Goal: Task Accomplishment & Management: Manage account settings

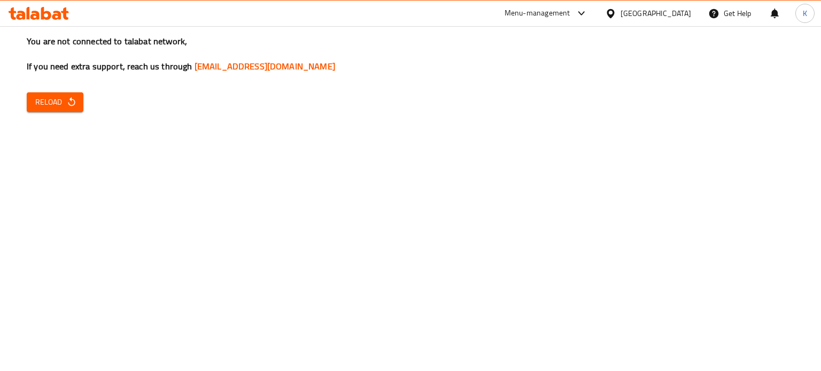
click at [568, 1] on div "Menu-management" at bounding box center [546, 14] width 100 height 26
click at [570, 9] on div "Menu-management" at bounding box center [538, 13] width 66 height 13
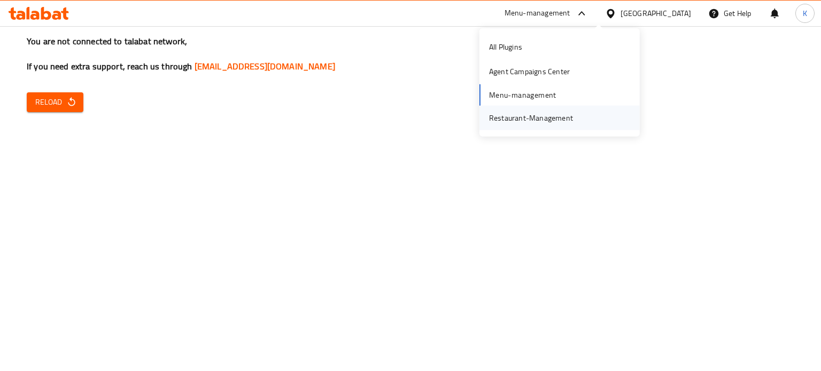
click at [533, 119] on div "Restaurant-Management" at bounding box center [531, 118] width 84 height 12
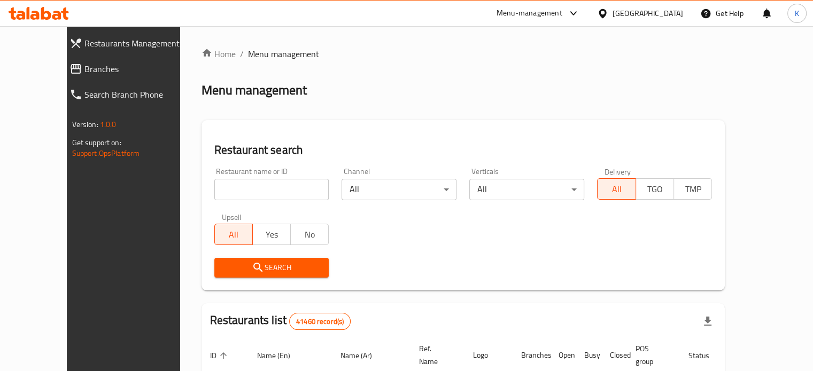
click at [269, 184] on input "search" at bounding box center [271, 189] width 115 height 21
paste input "608882"
type input "608882"
click button "Search" at bounding box center [271, 268] width 115 height 20
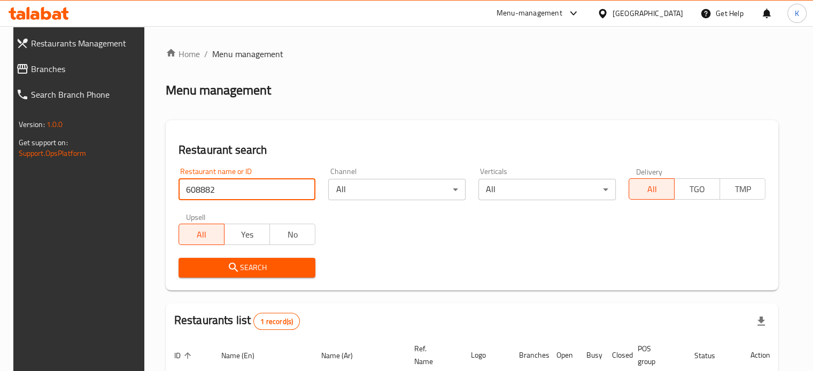
scroll to position [96, 0]
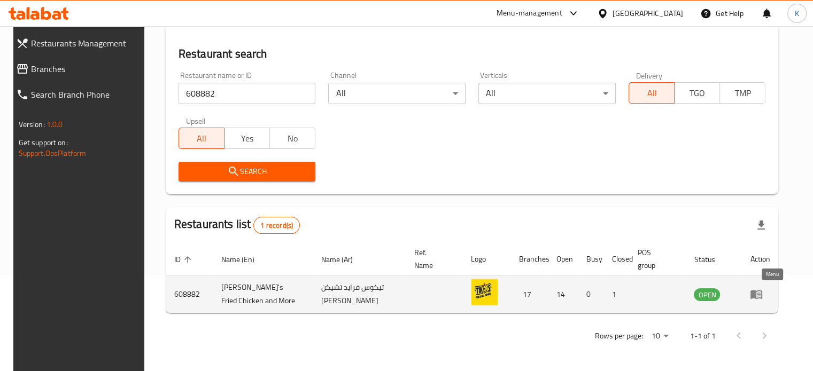
click at [760, 294] on icon "enhanced table" at bounding box center [759, 295] width 4 height 4
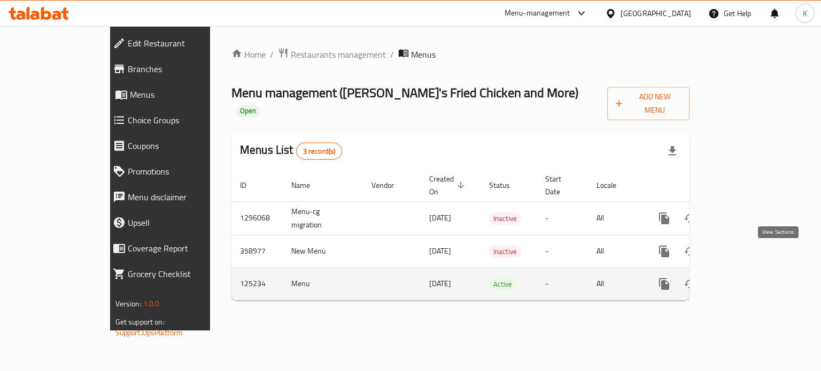
click at [748, 278] on icon "enhanced table" at bounding box center [741, 284] width 13 height 13
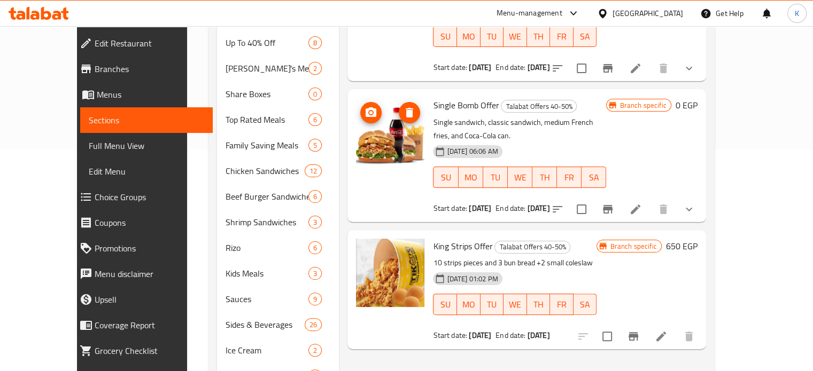
scroll to position [283, 0]
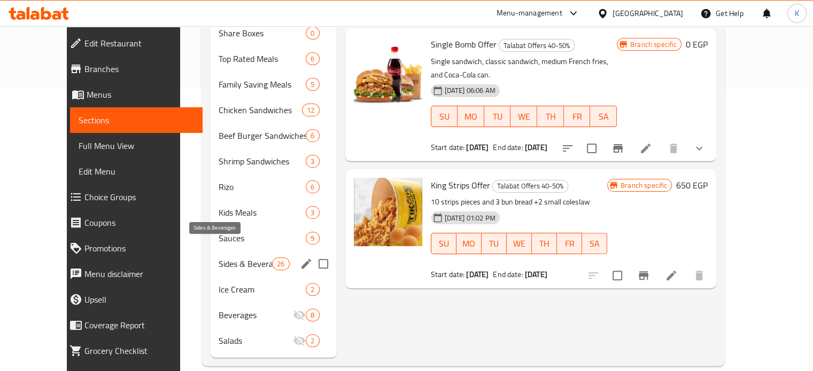
click at [237, 258] on span "Sides & Beverages" at bounding box center [246, 264] width 54 height 13
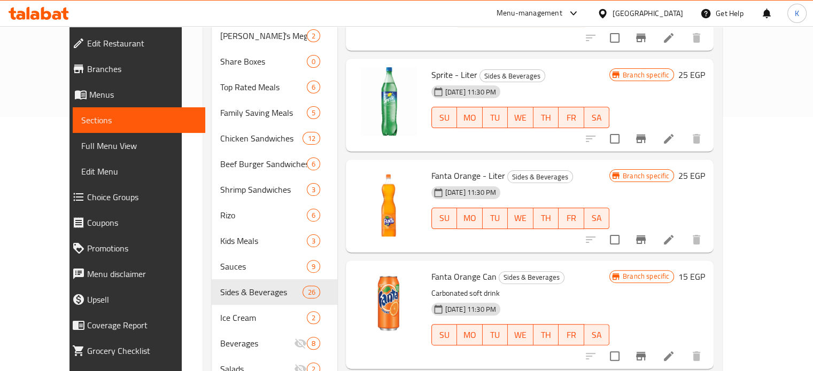
scroll to position [283, 0]
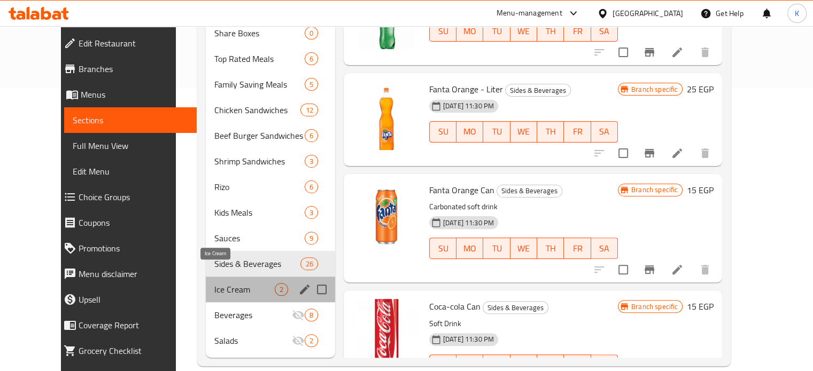
click at [214, 283] on span "Ice Cream" at bounding box center [244, 289] width 60 height 13
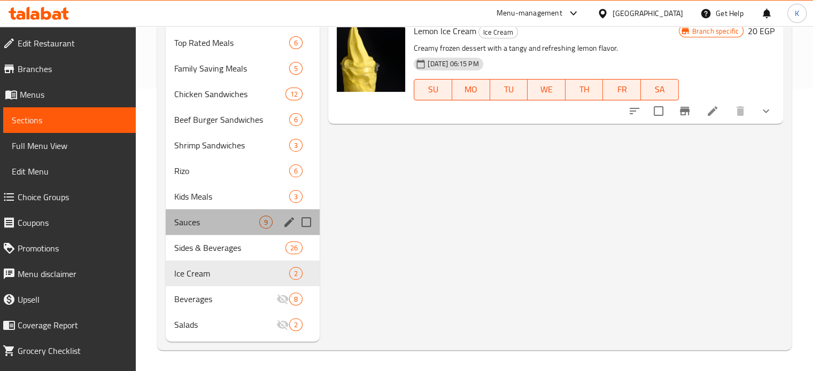
click at [201, 213] on div "Sauces 9" at bounding box center [243, 222] width 154 height 26
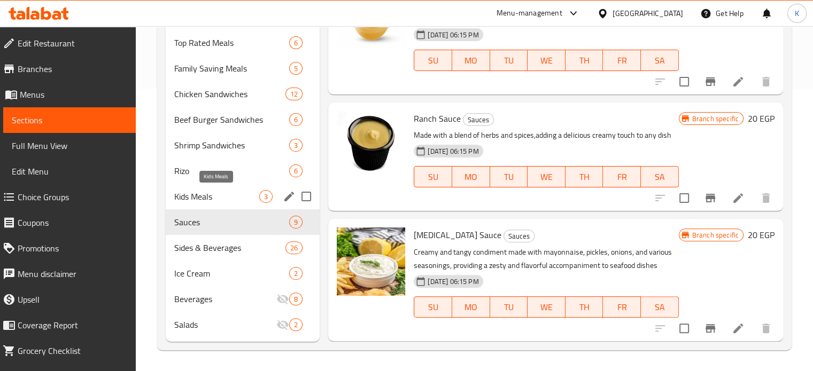
click at [206, 193] on span "Kids Meals" at bounding box center [217, 196] width 86 height 13
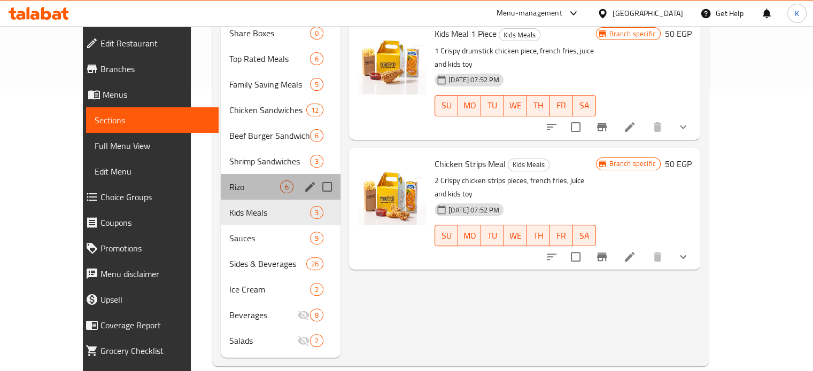
click at [221, 177] on div "Rizo 6" at bounding box center [281, 187] width 120 height 26
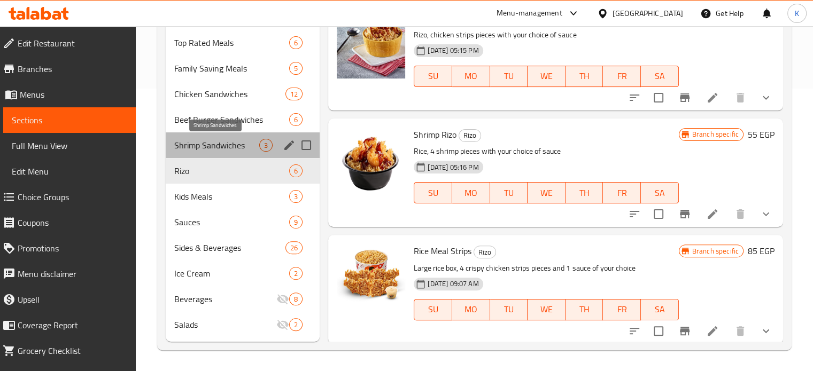
click at [201, 147] on span "Shrimp Sandwiches" at bounding box center [217, 145] width 86 height 13
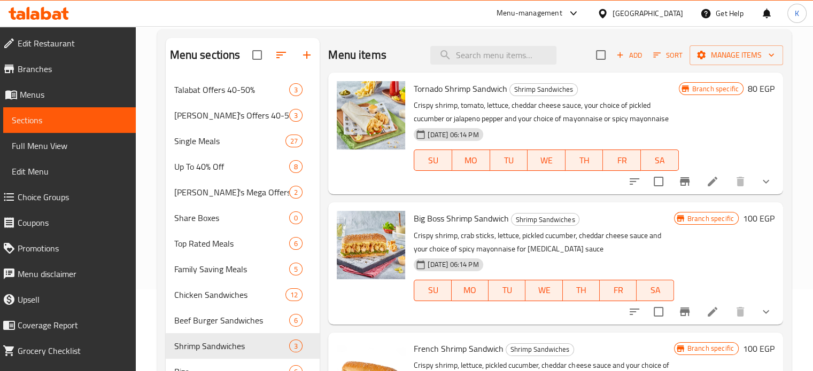
scroll to position [92, 0]
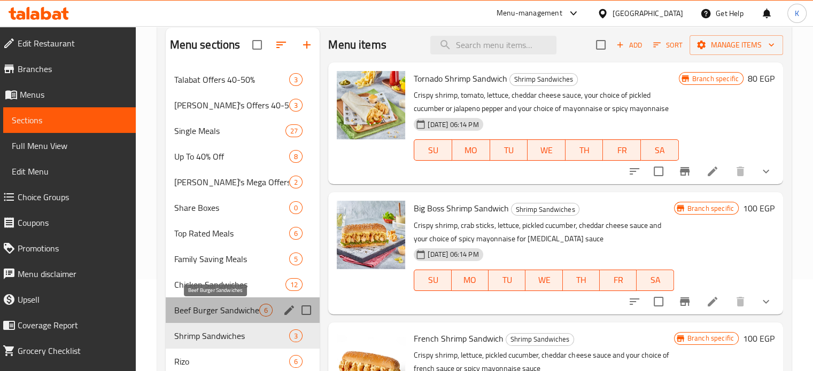
click at [223, 305] on span "Beef Burger Sandwiches" at bounding box center [217, 310] width 86 height 13
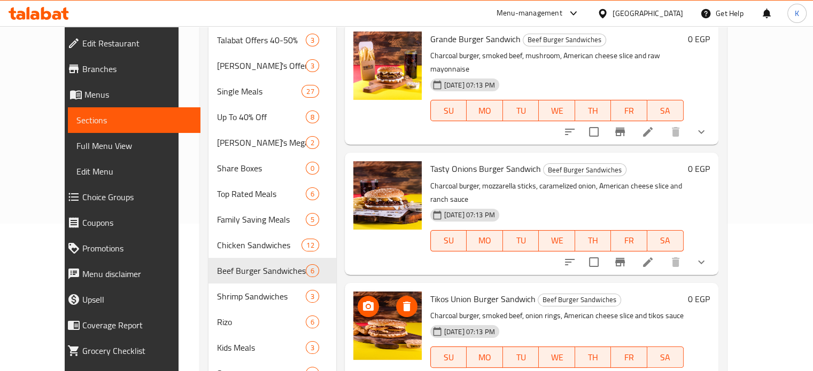
scroll to position [148, 0]
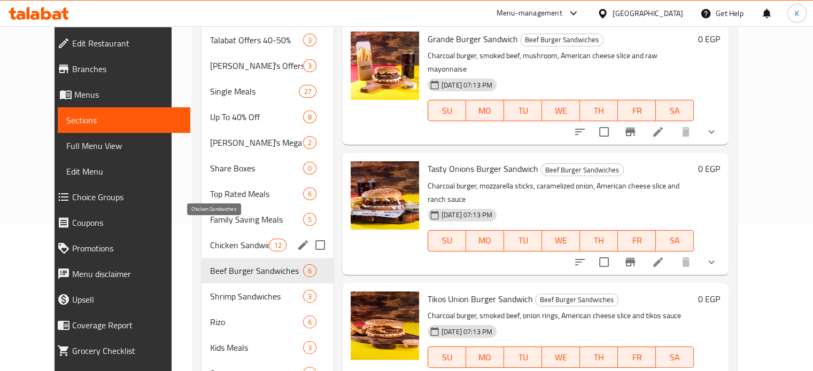
click at [223, 239] on span "Chicken Sandwiches" at bounding box center [239, 245] width 59 height 13
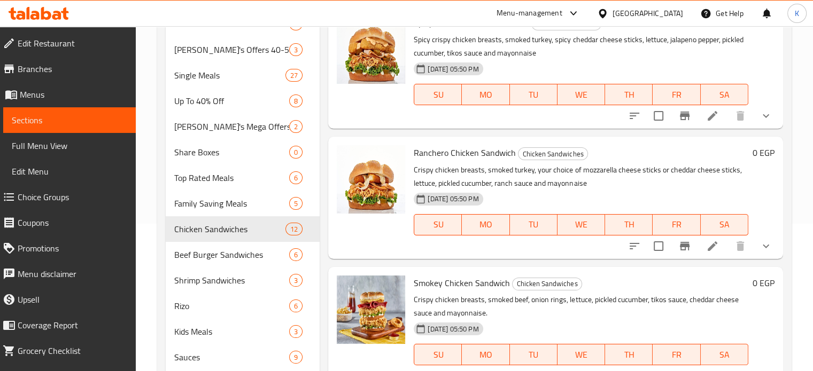
scroll to position [58, 0]
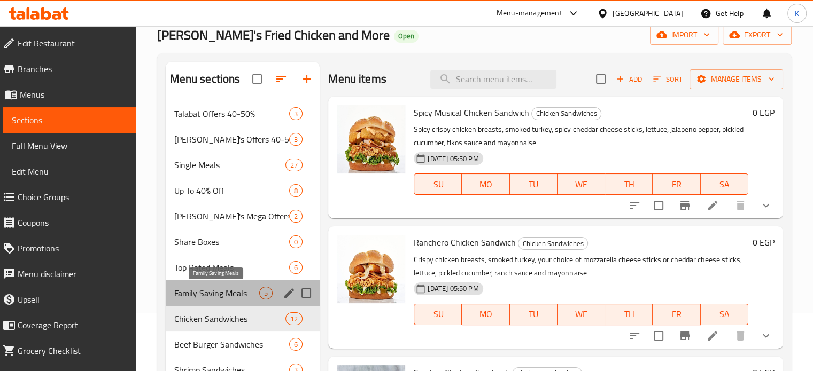
click at [214, 287] on span "Family Saving Meals" at bounding box center [217, 293] width 86 height 13
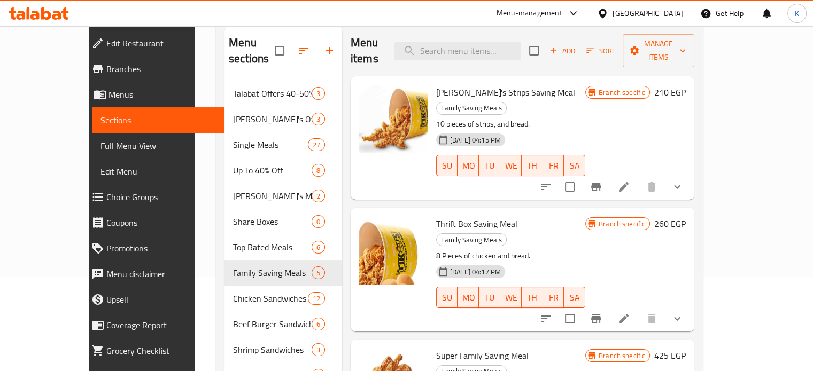
scroll to position [93, 0]
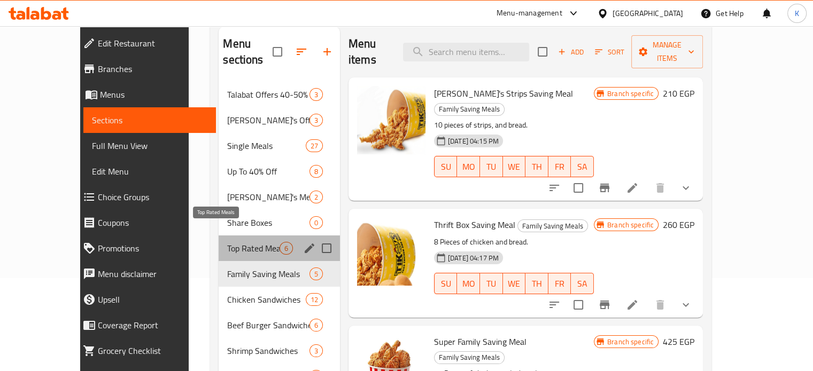
click at [227, 242] on span "Top Rated Meals" at bounding box center [253, 248] width 52 height 13
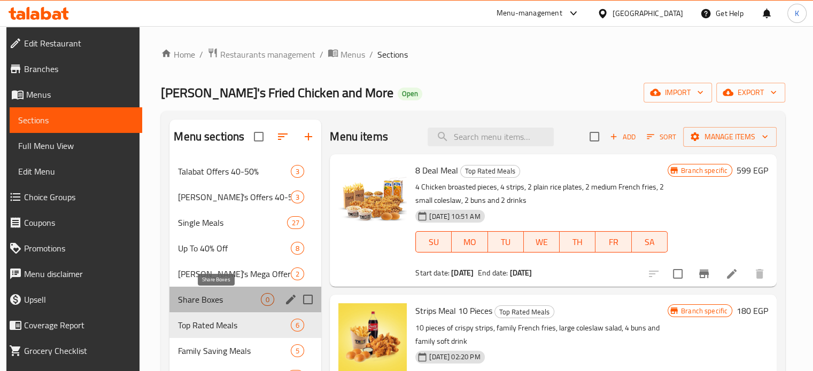
click at [193, 300] on span "Share Boxes" at bounding box center [219, 299] width 83 height 13
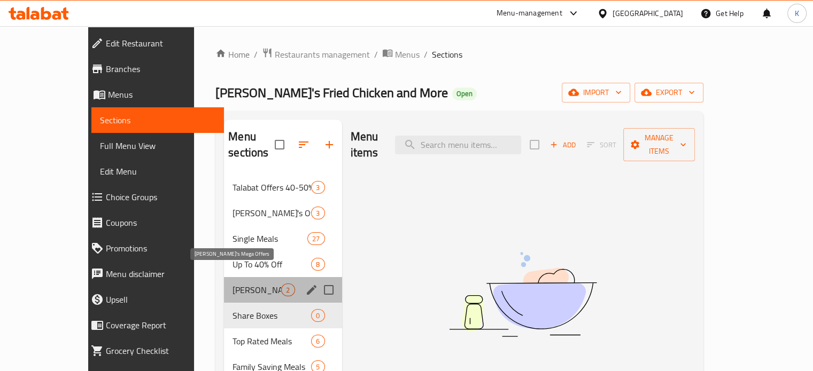
click at [232, 284] on span "[PERSON_NAME]'s Mega Offers" at bounding box center [256, 290] width 49 height 13
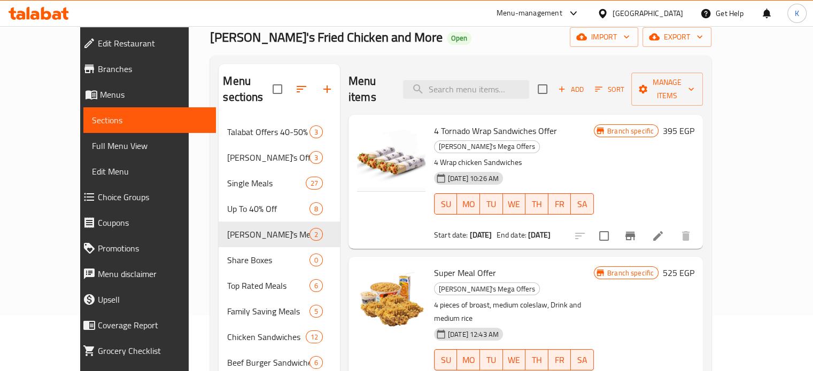
scroll to position [53, 0]
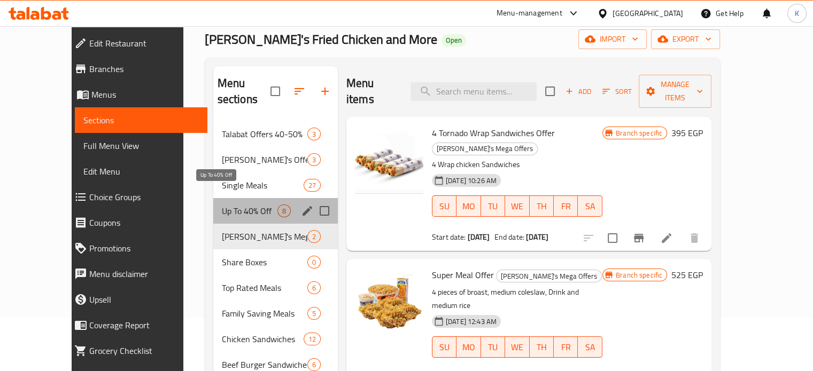
click at [222, 205] on span "Up To 40% Off" at bounding box center [250, 211] width 56 height 13
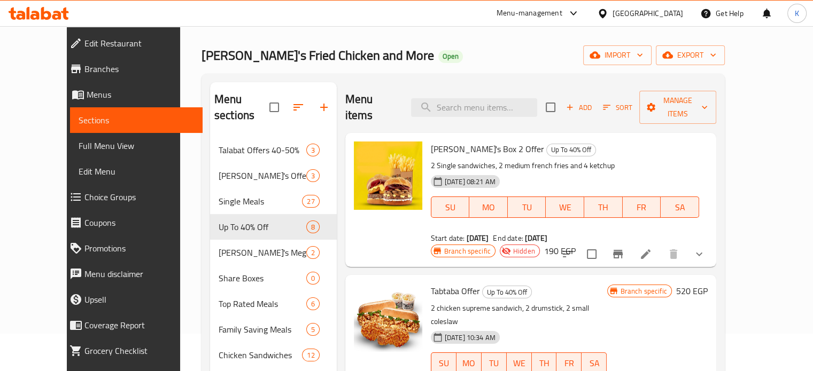
scroll to position [32, 0]
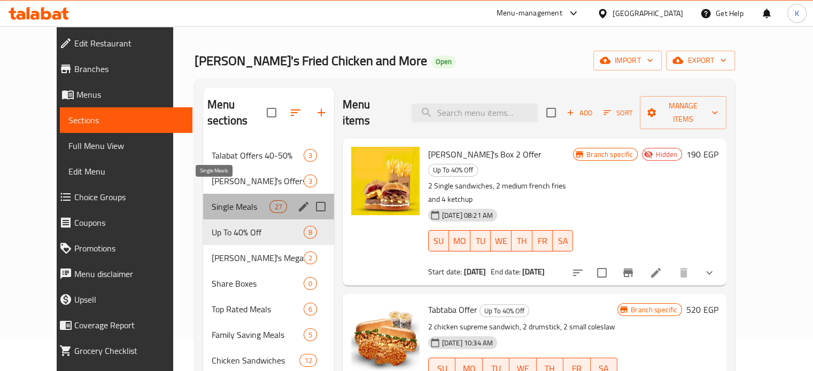
click at [212, 200] on span "Single Meals" at bounding box center [241, 206] width 58 height 13
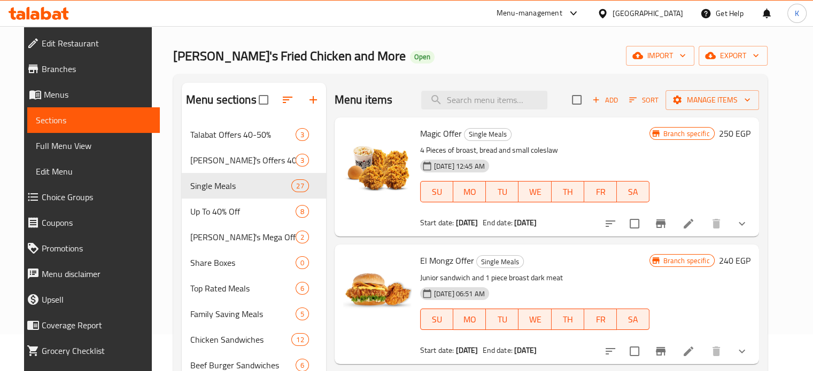
scroll to position [35, 0]
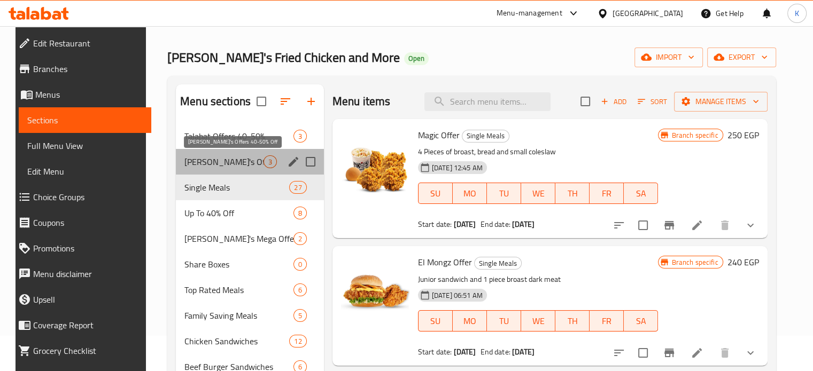
click at [199, 163] on span "[PERSON_NAME]'s Offers 40-50% Off" at bounding box center [223, 162] width 79 height 13
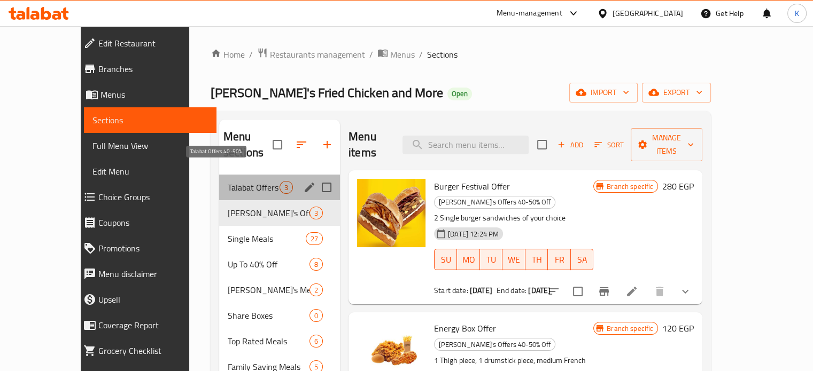
click at [235, 181] on span "Talabat Offers 40-50%" at bounding box center [254, 187] width 52 height 13
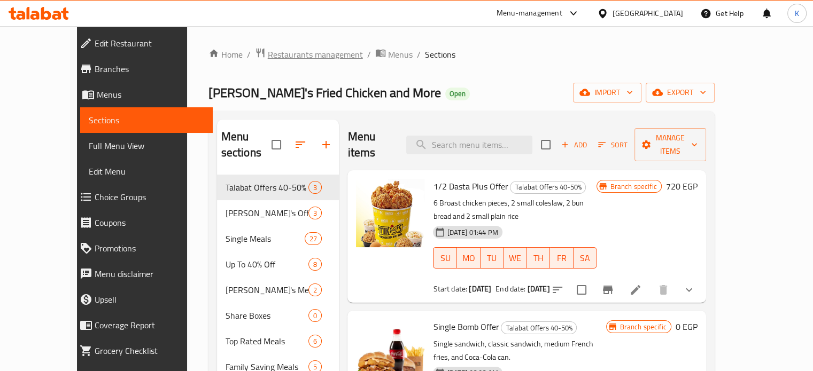
click at [278, 56] on span "Restaurants management" at bounding box center [315, 54] width 95 height 13
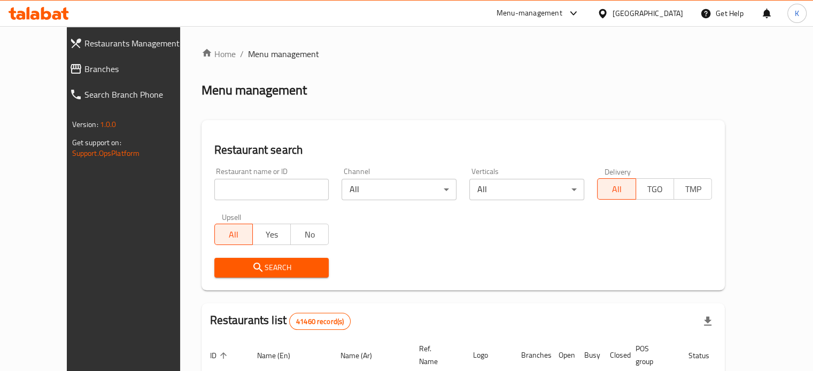
drag, startPoint x: 272, startPoint y: 203, endPoint x: 245, endPoint y: 185, distance: 32.3
click at [245, 185] on div "Restaurant name or ID Restaurant name or ID" at bounding box center [272, 183] width 128 height 45
click at [245, 185] on input "search" at bounding box center [271, 189] width 115 height 21
type input "ح"
type input "pizza master"
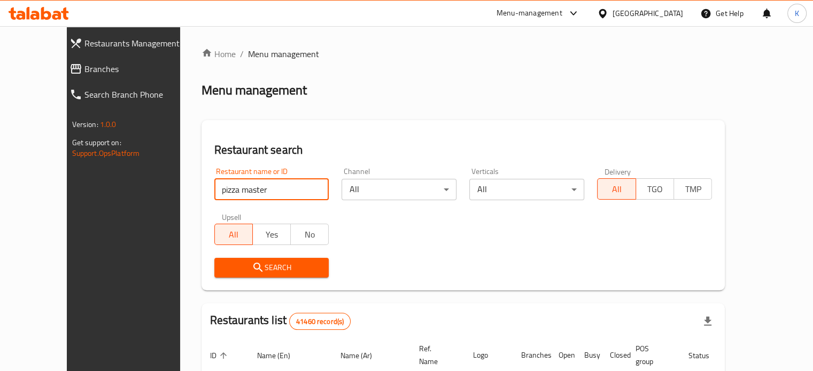
click button "Search" at bounding box center [271, 268] width 115 height 20
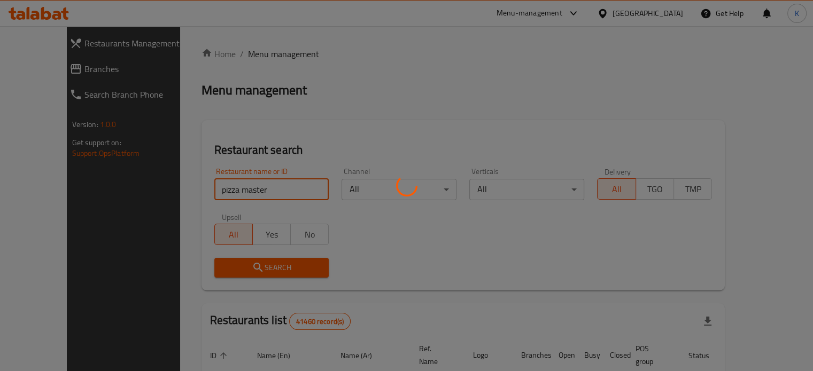
scroll to position [121, 0]
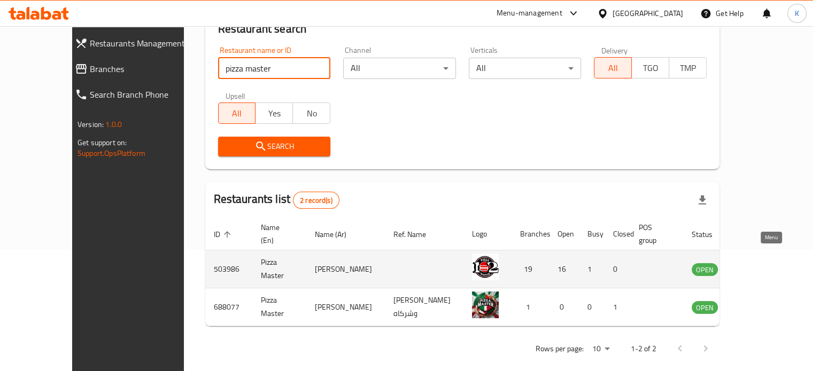
click at [758, 268] on icon "enhanced table" at bounding box center [757, 270] width 4 height 4
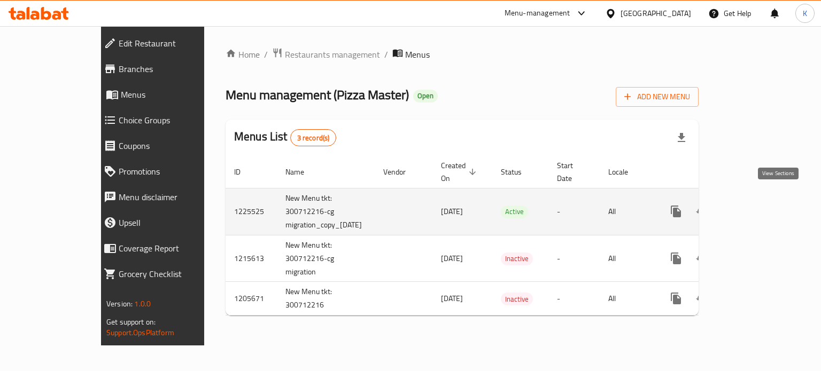
click at [759, 205] on icon "enhanced table" at bounding box center [753, 211] width 13 height 13
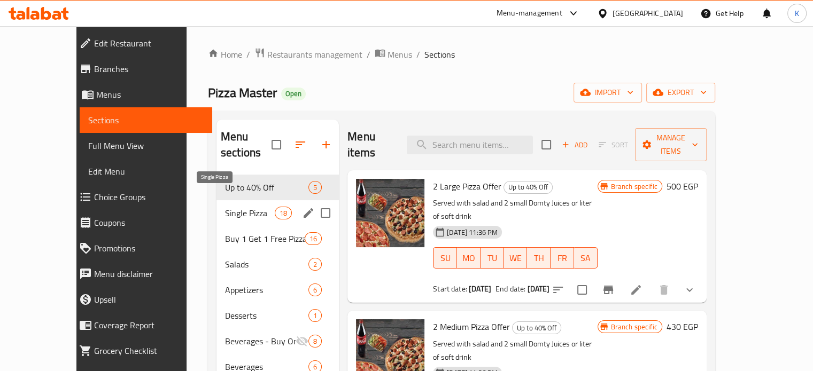
click at [231, 207] on span "Single Pizza" at bounding box center [250, 213] width 50 height 13
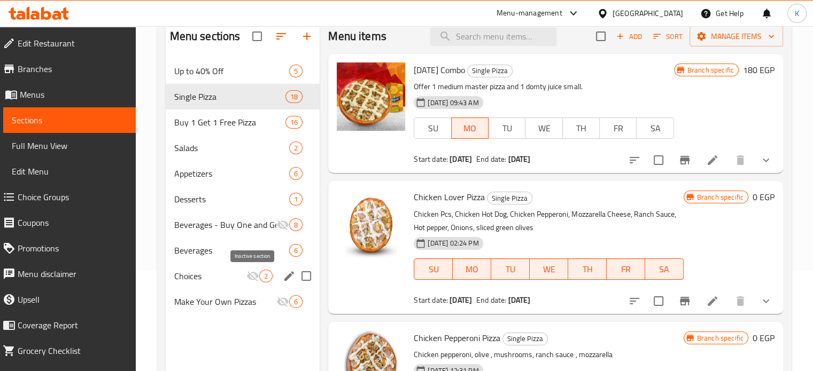
scroll to position [102, 0]
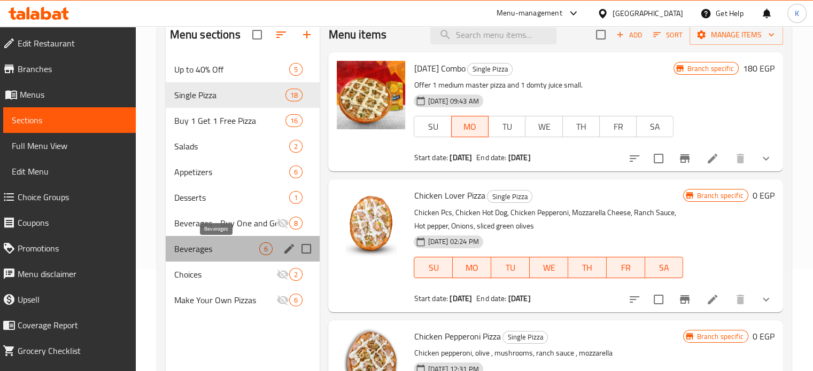
click at [206, 247] on span "Beverages" at bounding box center [217, 249] width 86 height 13
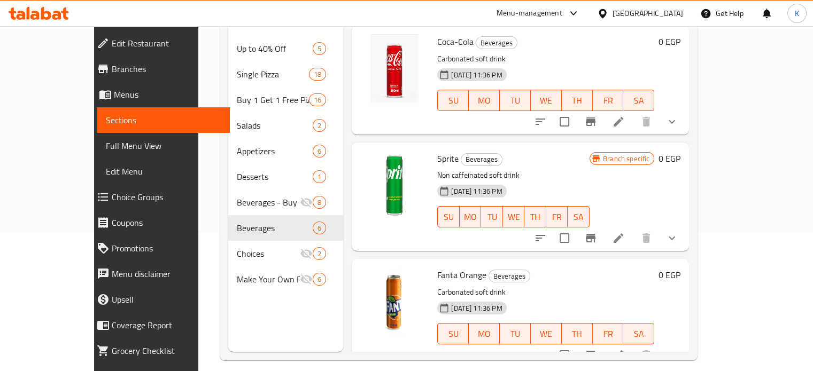
scroll to position [141, 0]
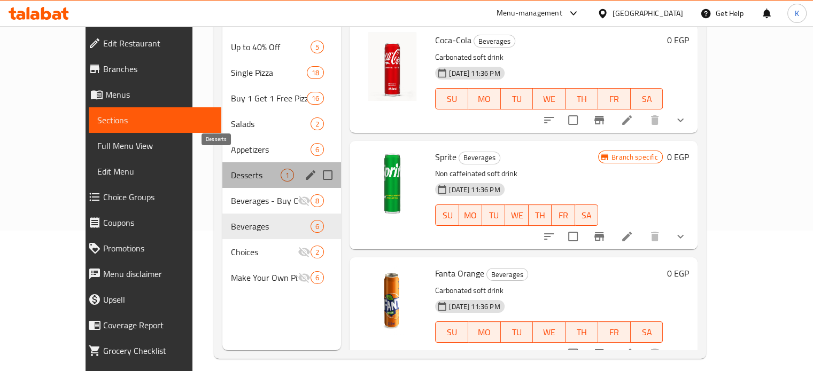
click at [231, 169] on span "Desserts" at bounding box center [256, 175] width 50 height 13
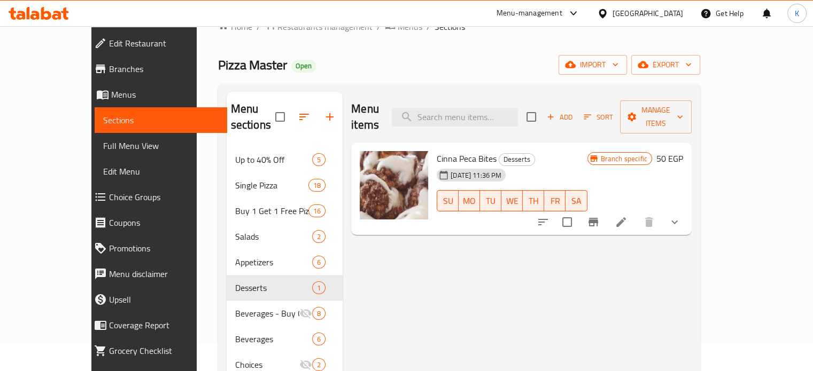
scroll to position [27, 0]
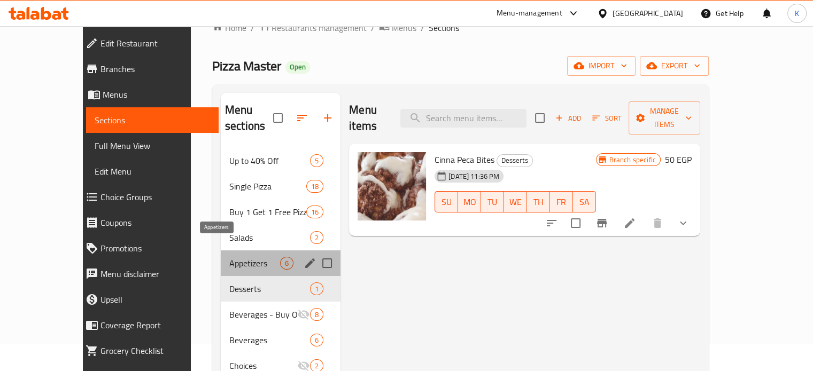
click at [229, 257] on span "Appetizers" at bounding box center [254, 263] width 51 height 13
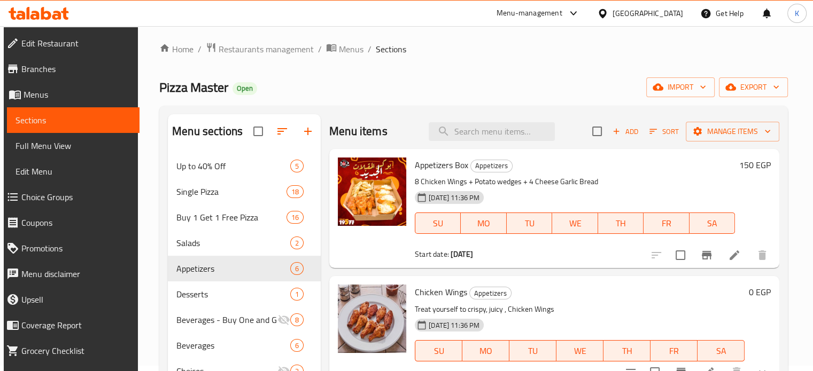
scroll to position [4, 0]
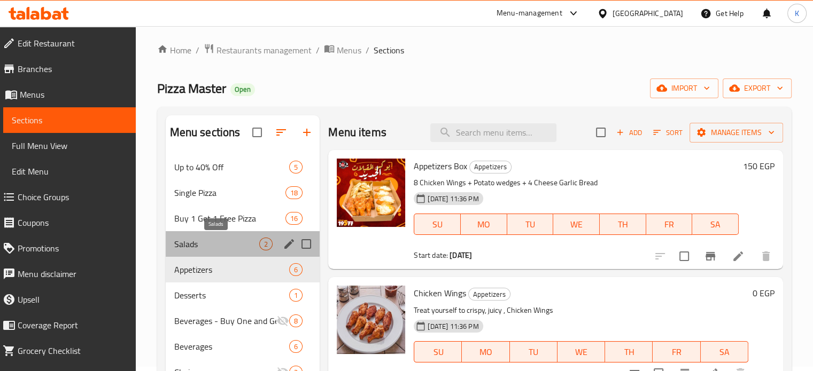
click at [222, 246] on span "Salads" at bounding box center [217, 244] width 86 height 13
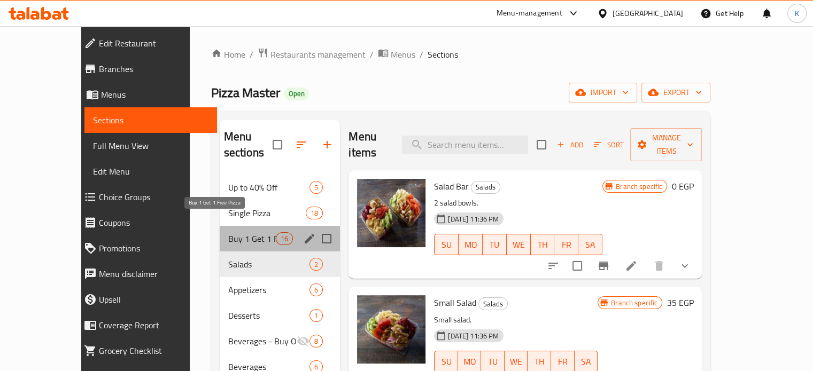
click at [228, 232] on span "Buy 1 Get 1 Free Pizza" at bounding box center [252, 238] width 48 height 13
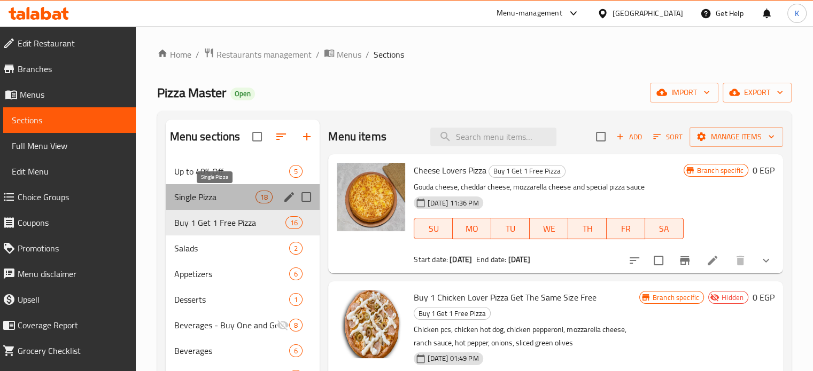
click at [179, 201] on span "Single Pizza" at bounding box center [215, 197] width 82 height 13
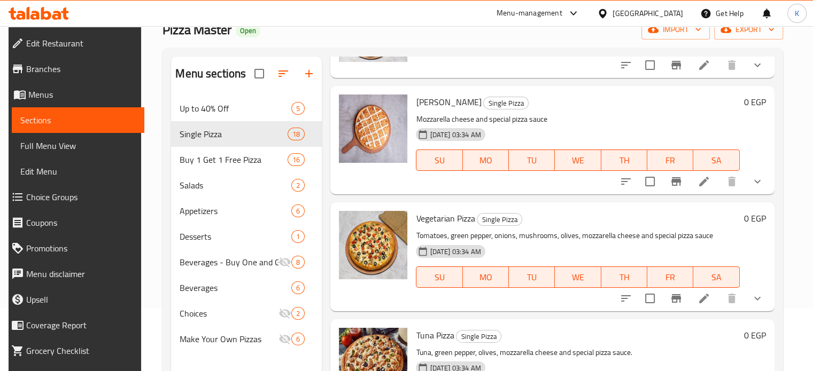
scroll to position [68, 0]
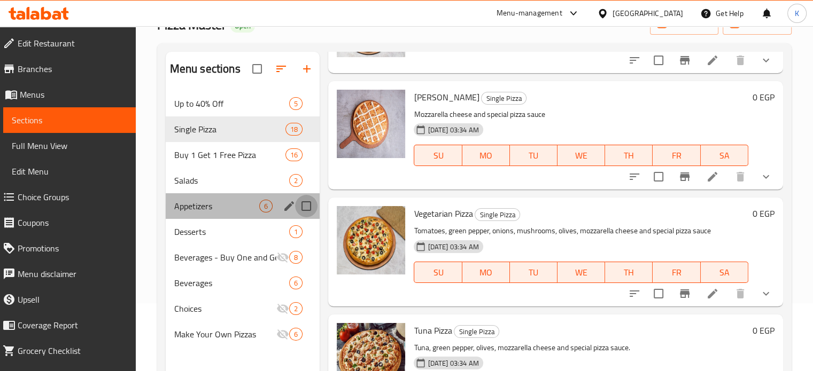
click at [308, 205] on input "Menu sections" at bounding box center [306, 206] width 22 height 22
checkbox input "true"
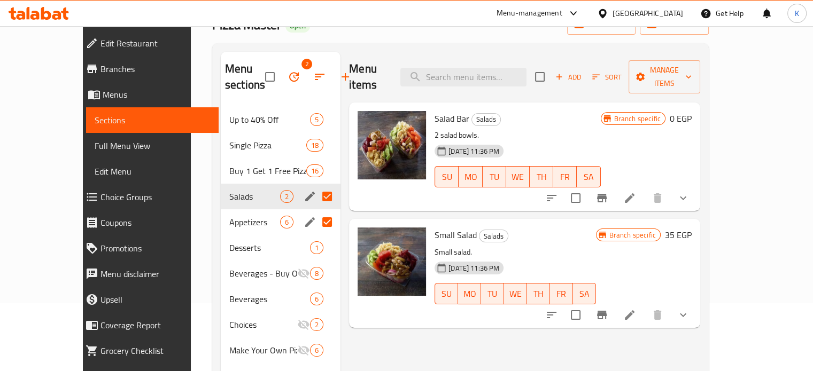
click at [316, 199] on input "Menu sections" at bounding box center [327, 196] width 22 height 22
checkbox input "false"
drag, startPoint x: 224, startPoint y: 227, endPoint x: 224, endPoint y: 213, distance: 13.9
click at [224, 213] on div "Appetizers 6" at bounding box center [281, 222] width 120 height 26
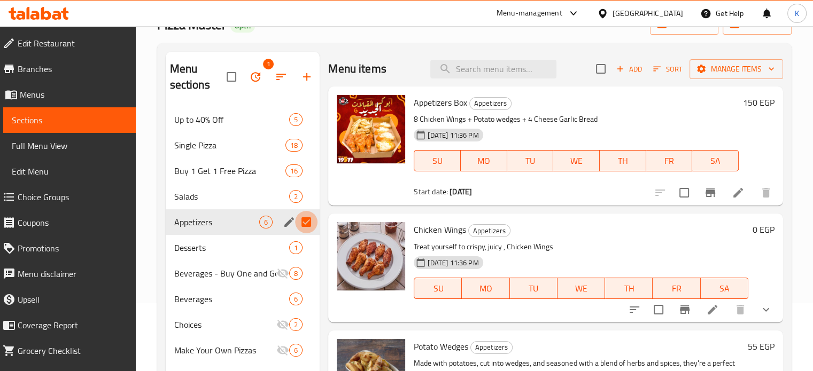
click at [306, 223] on input "Menu sections" at bounding box center [306, 222] width 22 height 22
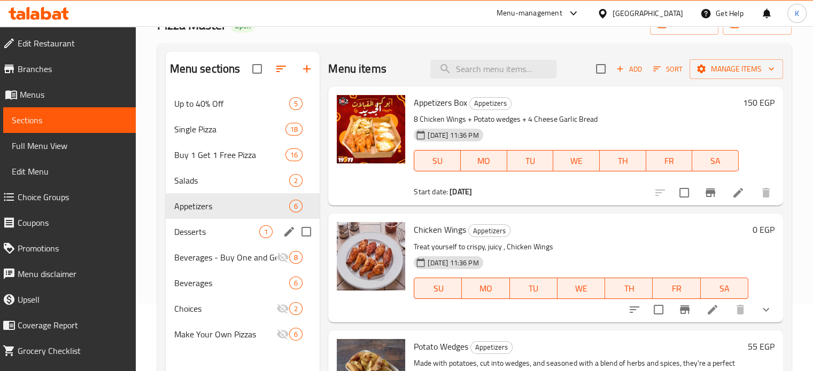
click at [291, 228] on icon "edit" at bounding box center [289, 232] width 13 height 13
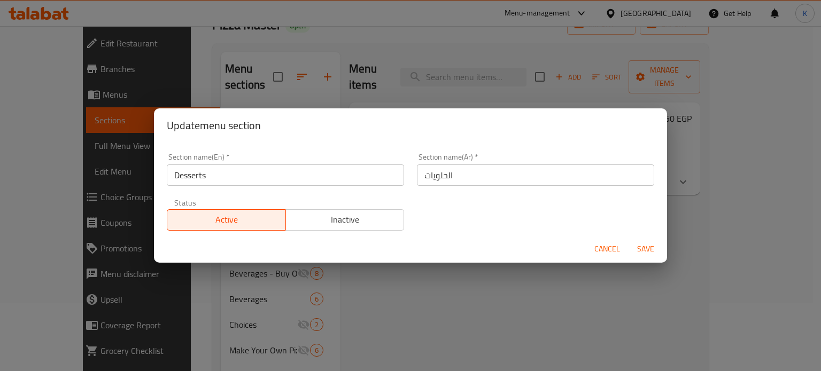
click at [605, 250] on span "Cancel" at bounding box center [607, 249] width 26 height 13
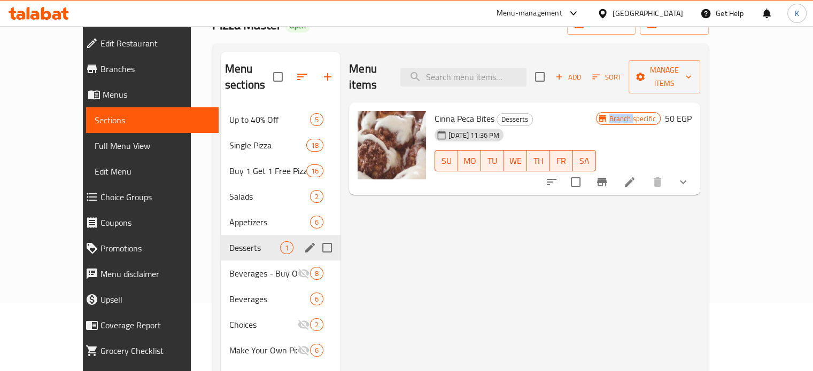
click at [605, 250] on div "Menu items Add Sort Manage items Cinna Peca Bites Desserts [DATE] 11:36 PM SU M…" at bounding box center [520, 237] width 360 height 371
click at [296, 71] on icon "button" at bounding box center [302, 77] width 13 height 13
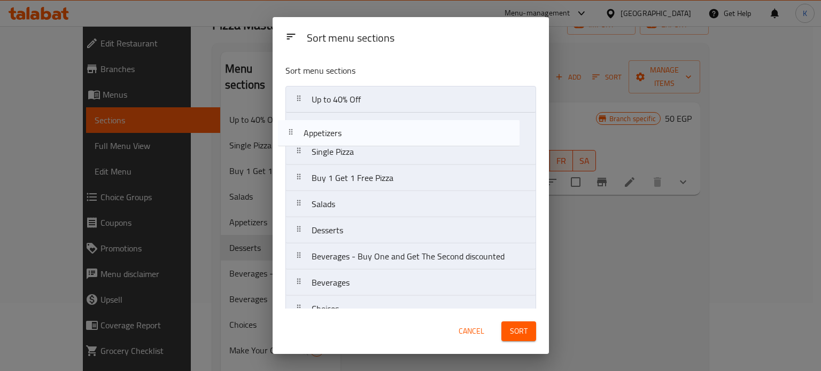
drag, startPoint x: 376, startPoint y: 209, endPoint x: 368, endPoint y: 135, distance: 74.2
click at [368, 135] on nav "Up to 40% Off Single Pizza Buy 1 Get 1 Free Pizza Salads Appetizers Desserts Be…" at bounding box center [410, 217] width 251 height 263
drag, startPoint x: 361, startPoint y: 179, endPoint x: 354, endPoint y: 128, distance: 51.7
click at [354, 128] on nav "Up to 40% Off Appetizers Single Pizza Buy 1 Get 1 Free Pizza Salads Desserts Be…" at bounding box center [410, 217] width 251 height 263
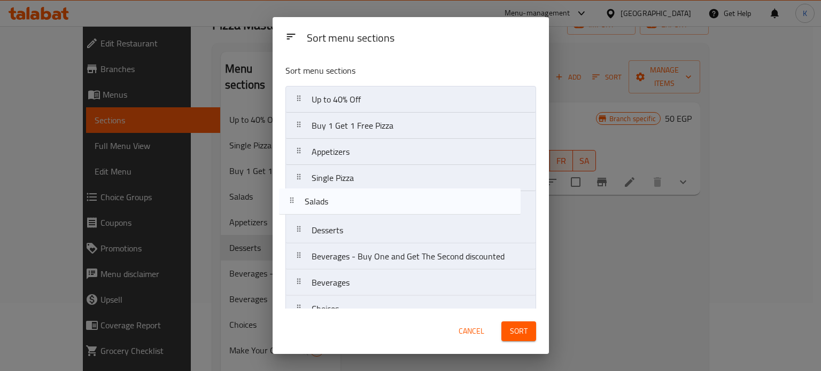
drag, startPoint x: 353, startPoint y: 211, endPoint x: 346, endPoint y: 206, distance: 8.5
click at [346, 206] on nav "Up to 40% Off Buy 1 Get 1 Free Pizza Appetizers Single Pizza Salads Desserts Be…" at bounding box center [410, 217] width 251 height 263
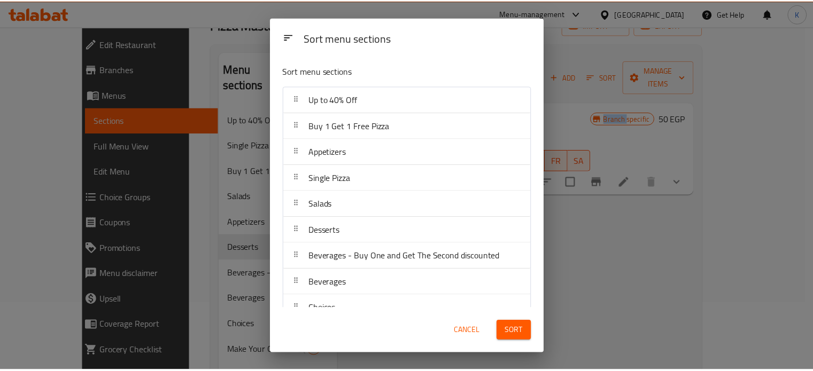
scroll to position [43, 0]
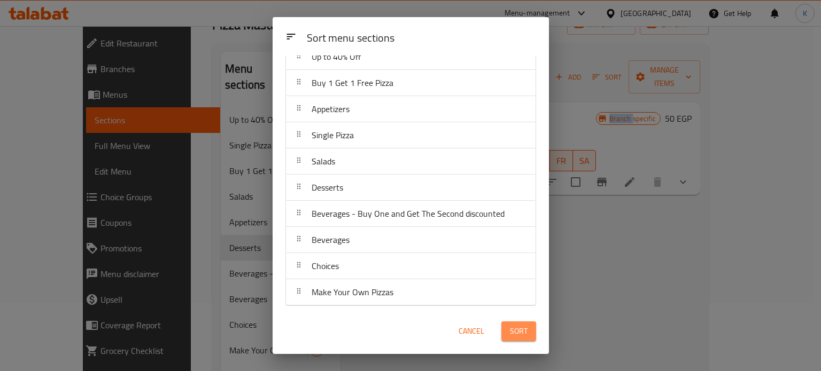
click at [514, 334] on span "Sort" at bounding box center [519, 331] width 18 height 13
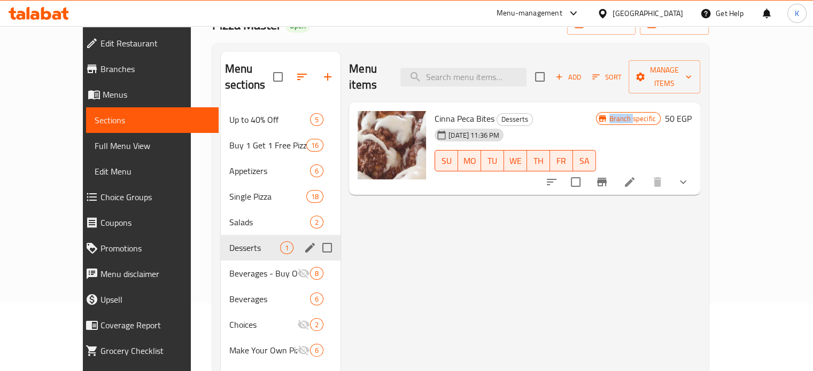
scroll to position [0, 0]
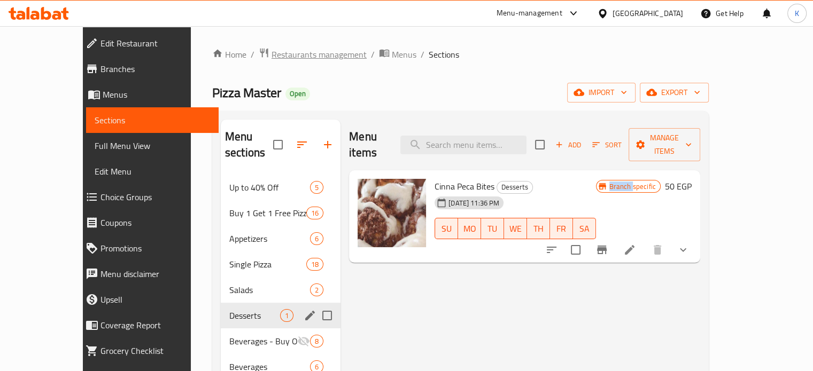
click at [277, 59] on span "Restaurants management" at bounding box center [318, 54] width 95 height 13
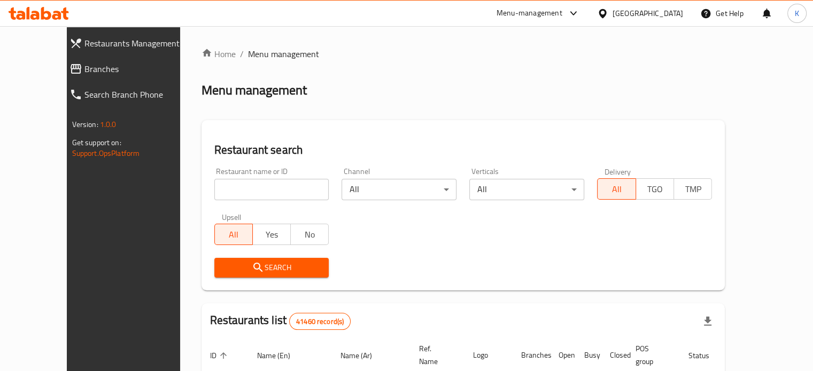
click at [267, 185] on input "search" at bounding box center [271, 189] width 115 height 21
type input "tiko's"
click button "Search" at bounding box center [271, 268] width 115 height 20
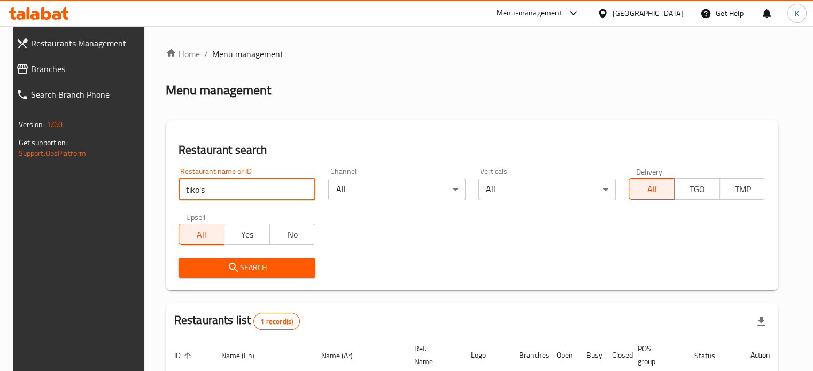
scroll to position [96, 0]
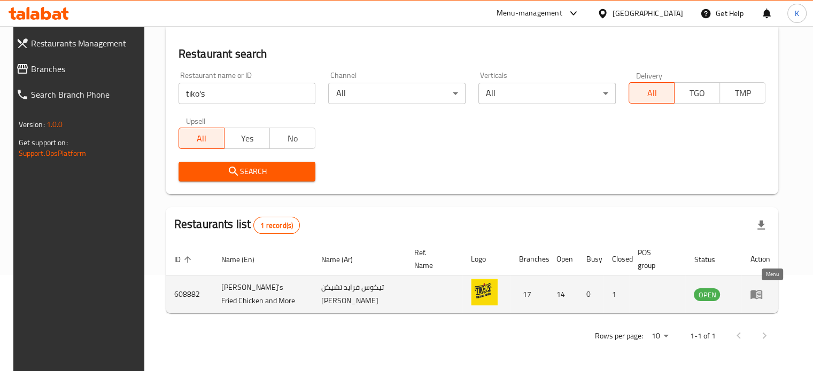
click at [762, 296] on icon "enhanced table" at bounding box center [756, 295] width 12 height 9
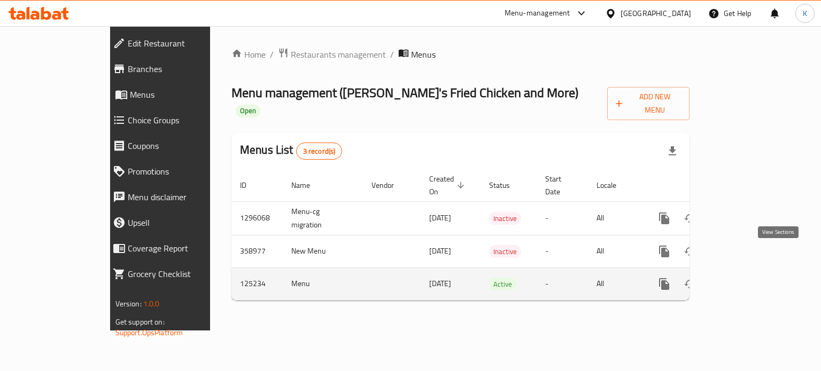
click at [746, 280] on icon "enhanced table" at bounding box center [741, 285] width 10 height 10
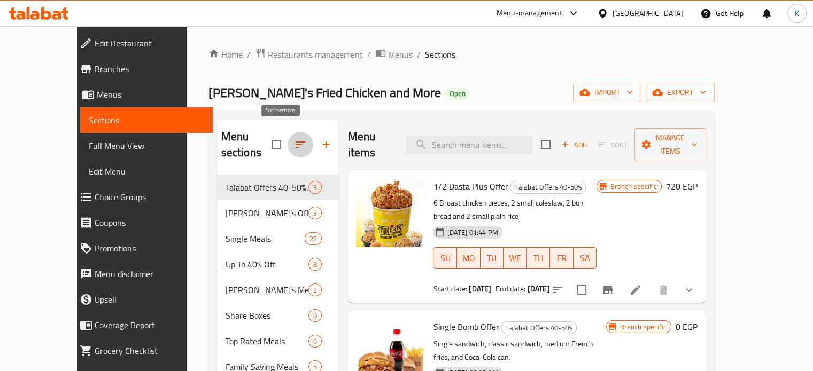
click at [294, 138] on icon "button" at bounding box center [300, 144] width 13 height 13
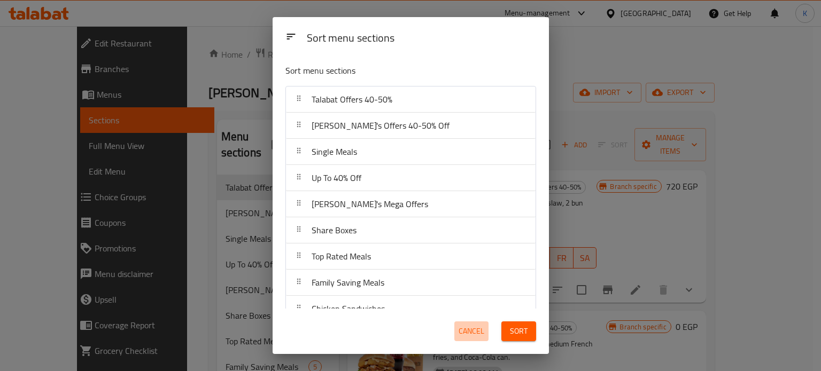
click at [469, 327] on span "Cancel" at bounding box center [472, 331] width 26 height 13
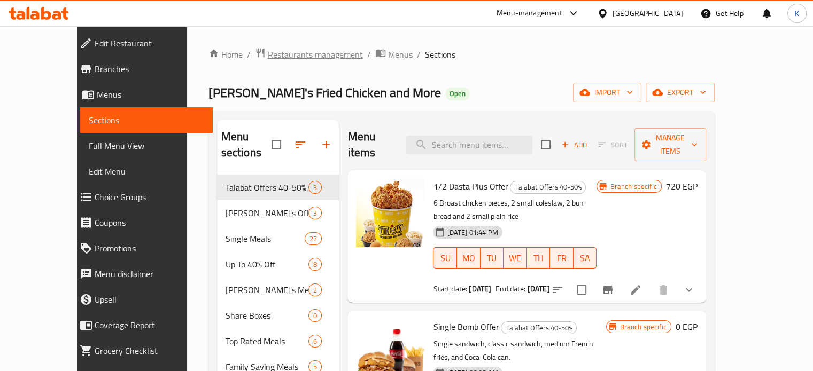
click at [280, 60] on span "Restaurants management" at bounding box center [315, 54] width 95 height 13
